Goal: Transaction & Acquisition: Subscribe to service/newsletter

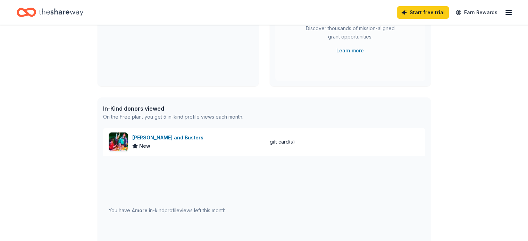
scroll to position [111, 0]
click at [146, 140] on div "Dave and Busters" at bounding box center [169, 137] width 74 height 8
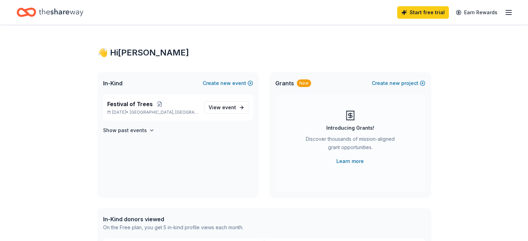
click at [505, 12] on icon "button" at bounding box center [509, 12] width 8 height 8
click at [220, 106] on span "View event" at bounding box center [222, 108] width 27 height 8
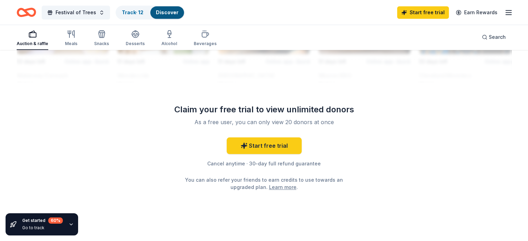
scroll to position [686, 0]
click at [278, 144] on link "Start free trial" at bounding box center [264, 146] width 75 height 17
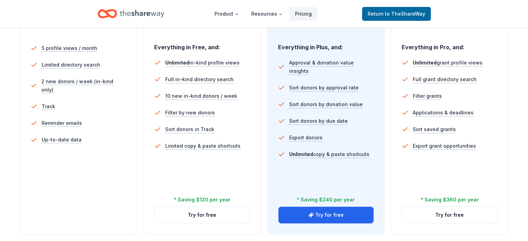
scroll to position [199, 0]
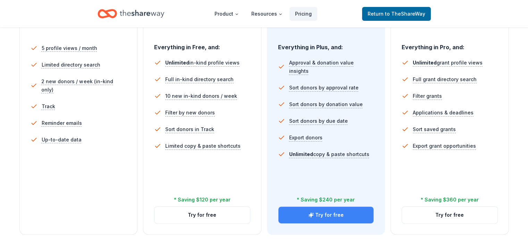
click at [334, 207] on button "Try for free" at bounding box center [327, 215] width 96 height 17
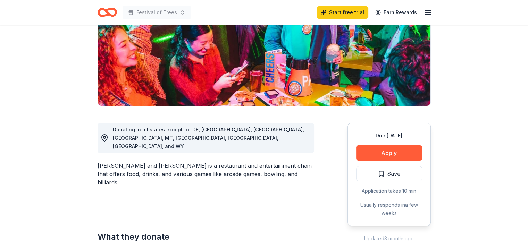
scroll to position [138, 0]
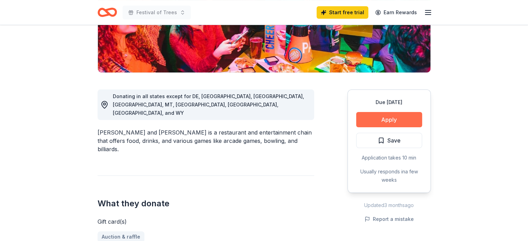
click at [371, 113] on button "Apply" at bounding box center [389, 119] width 66 height 15
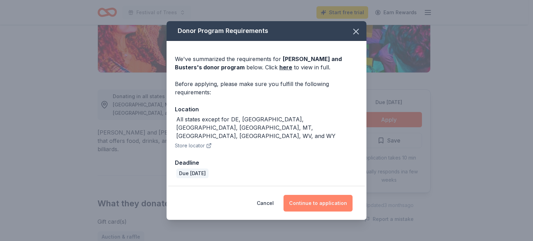
click at [323, 195] on button "Continue to application" at bounding box center [318, 203] width 69 height 17
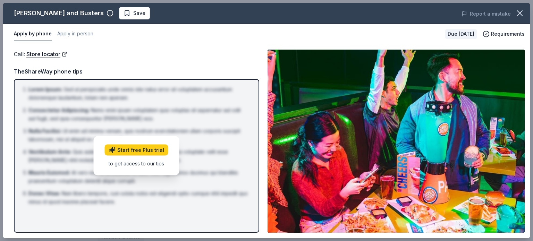
drag, startPoint x: 220, startPoint y: 15, endPoint x: 221, endPoint y: 37, distance: 21.9
click at [221, 37] on div "Dave and Busters Save Report a mistake Apply by phone Apply in person Due in 51…" at bounding box center [267, 121] width 528 height 236
click at [221, 37] on div "Apply by phone Apply in person" at bounding box center [227, 34] width 426 height 15
click at [141, 165] on div "to get access to our tips" at bounding box center [137, 163] width 64 height 7
click at [86, 41] on button "Apply in person" at bounding box center [75, 34] width 36 height 15
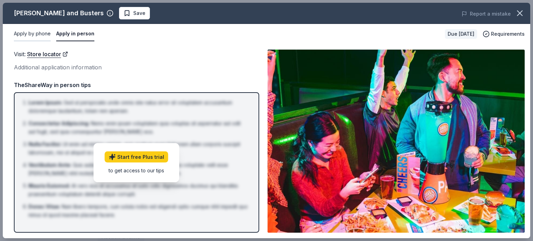
click at [34, 30] on button "Apply by phone" at bounding box center [32, 34] width 37 height 15
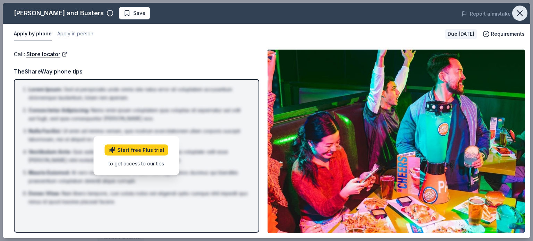
click at [516, 11] on icon "button" at bounding box center [520, 13] width 10 height 10
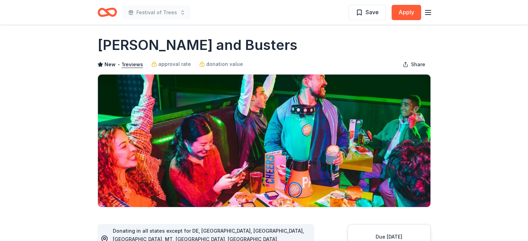
scroll to position [0, 0]
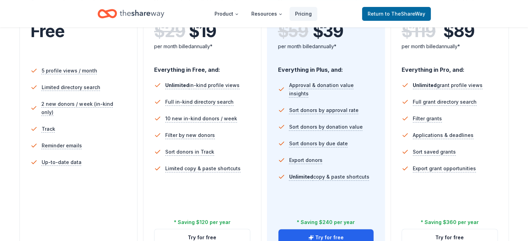
scroll to position [176, 0]
click at [218, 229] on button "Try for free" at bounding box center [203, 237] width 96 height 17
